Goal: Transaction & Acquisition: Book appointment/travel/reservation

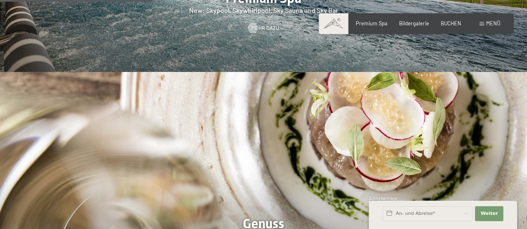
scroll to position [1032, 0]
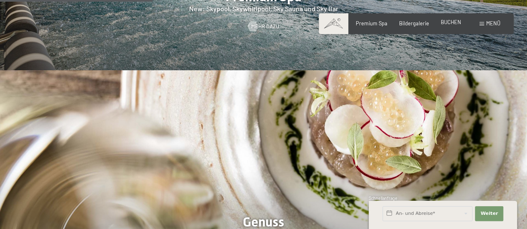
click at [451, 21] on span "BUCHEN" at bounding box center [450, 22] width 20 height 7
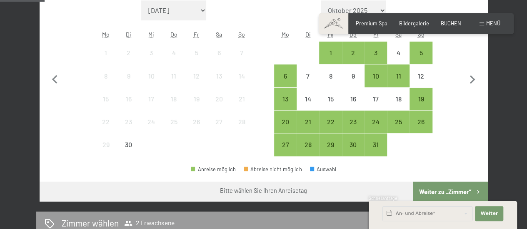
scroll to position [245, 0]
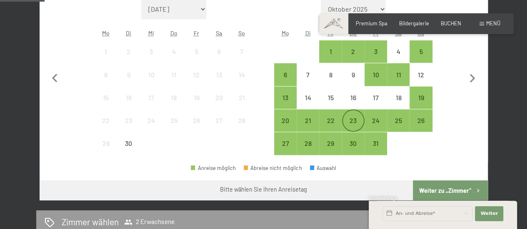
click at [354, 125] on div "23" at bounding box center [353, 127] width 21 height 21
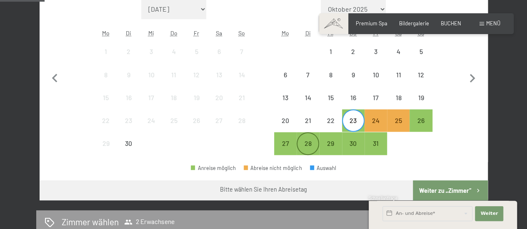
click at [311, 142] on div "28" at bounding box center [307, 150] width 21 height 21
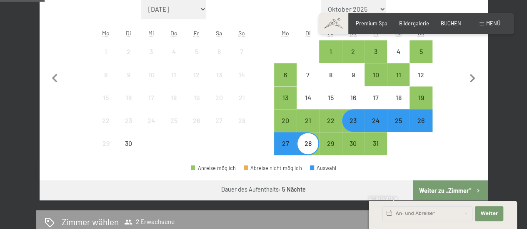
click at [428, 186] on button "Weiter zu „Zimmer“" at bounding box center [449, 191] width 75 height 20
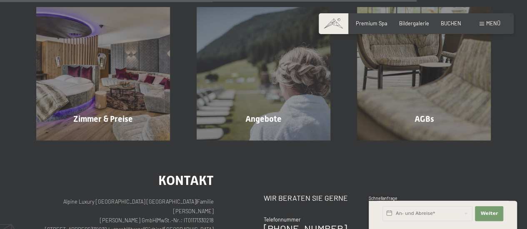
scroll to position [882, 0]
